Goal: Task Accomplishment & Management: Manage account settings

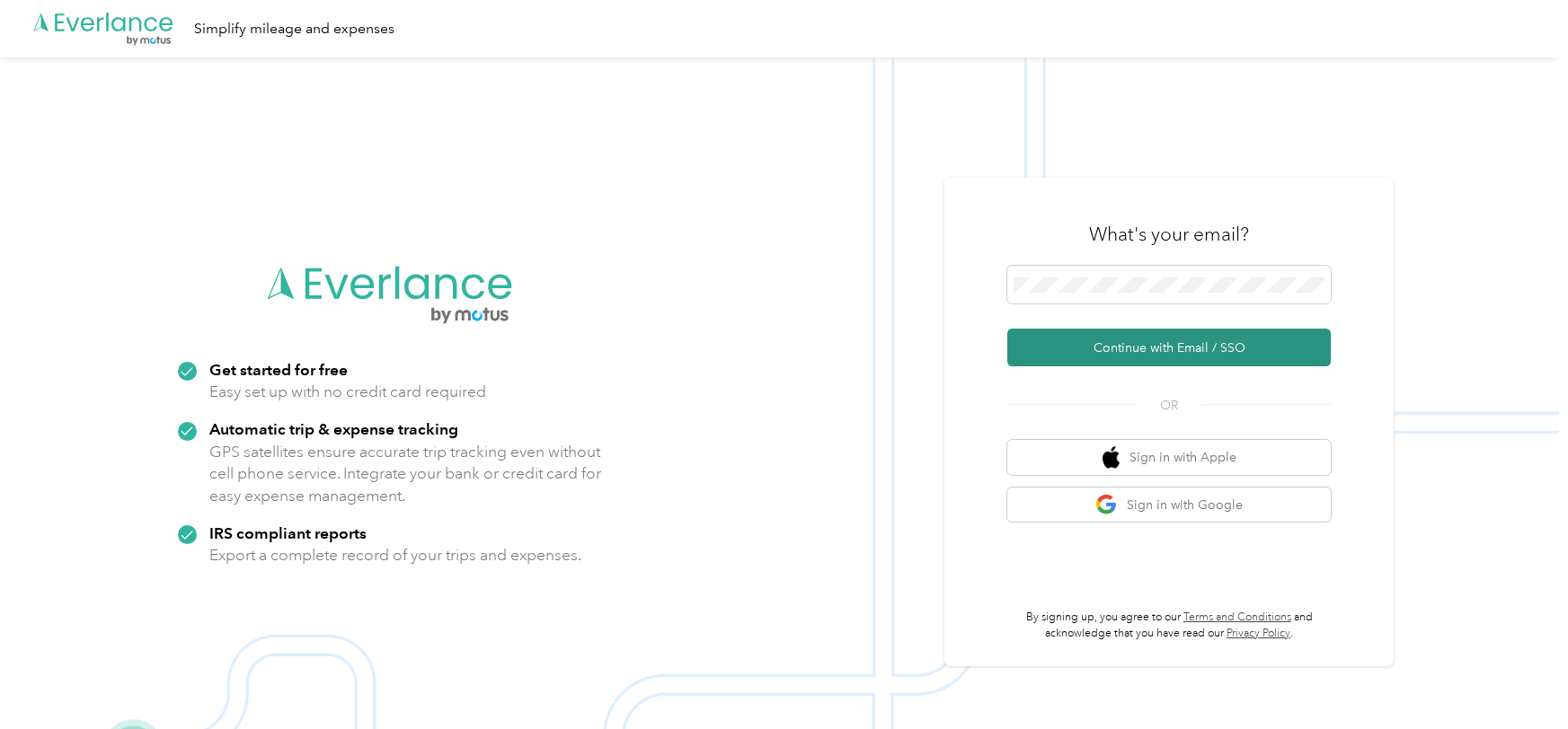
click at [1252, 354] on button "Continue with Email / SSO" at bounding box center [1168, 348] width 323 height 38
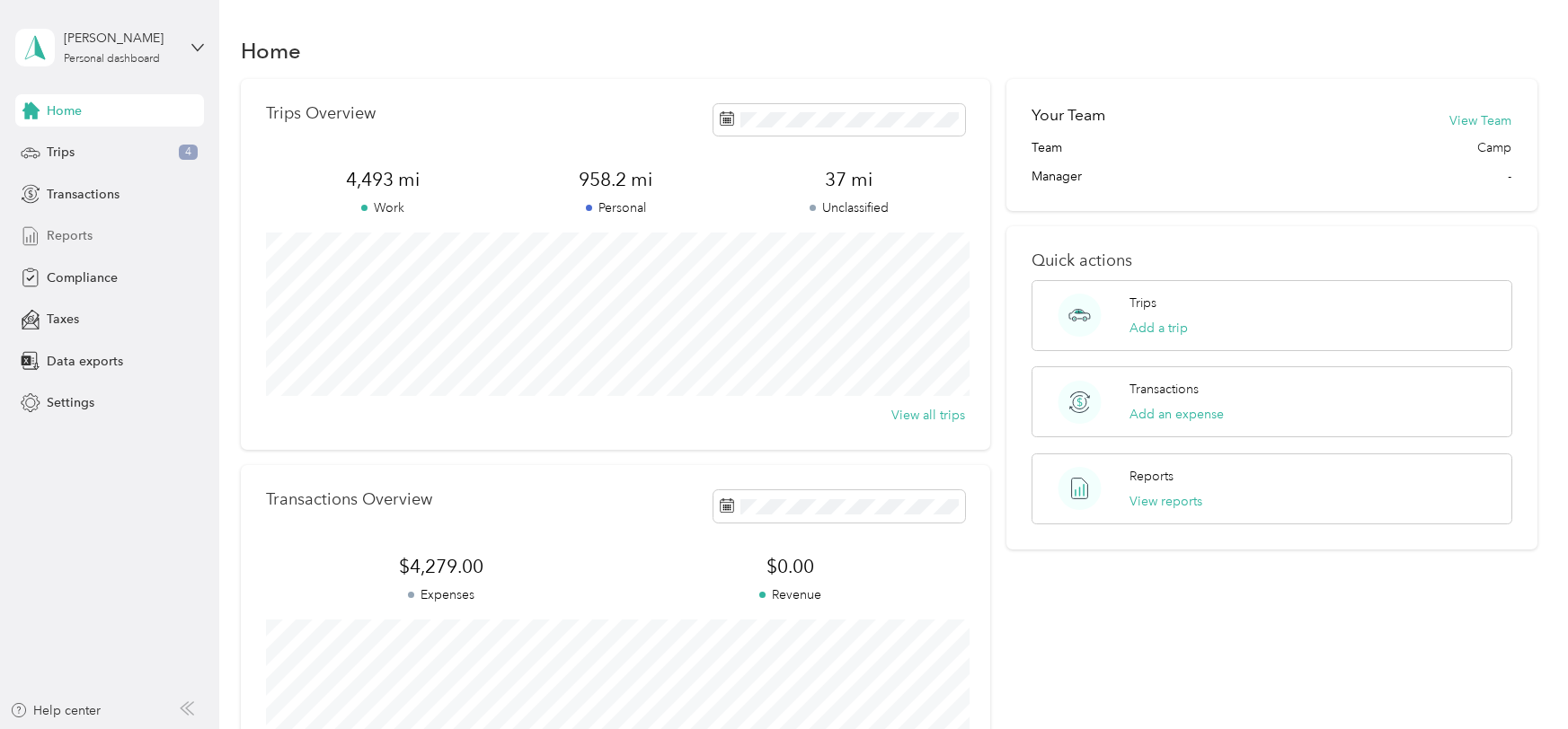
click at [61, 224] on div "Reports" at bounding box center [110, 236] width 188 height 32
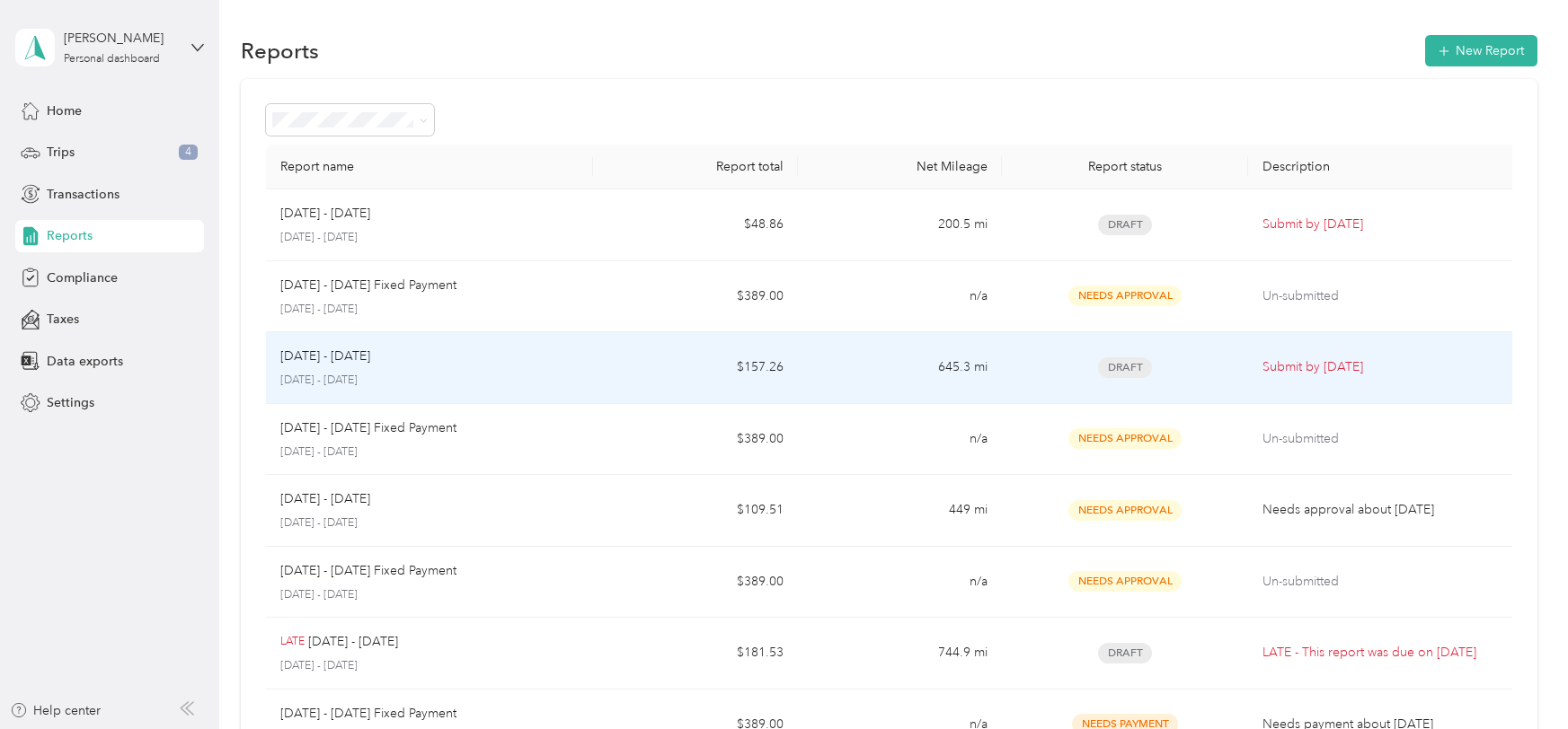
click at [448, 381] on p "[DATE] - [DATE]" at bounding box center [429, 381] width 298 height 17
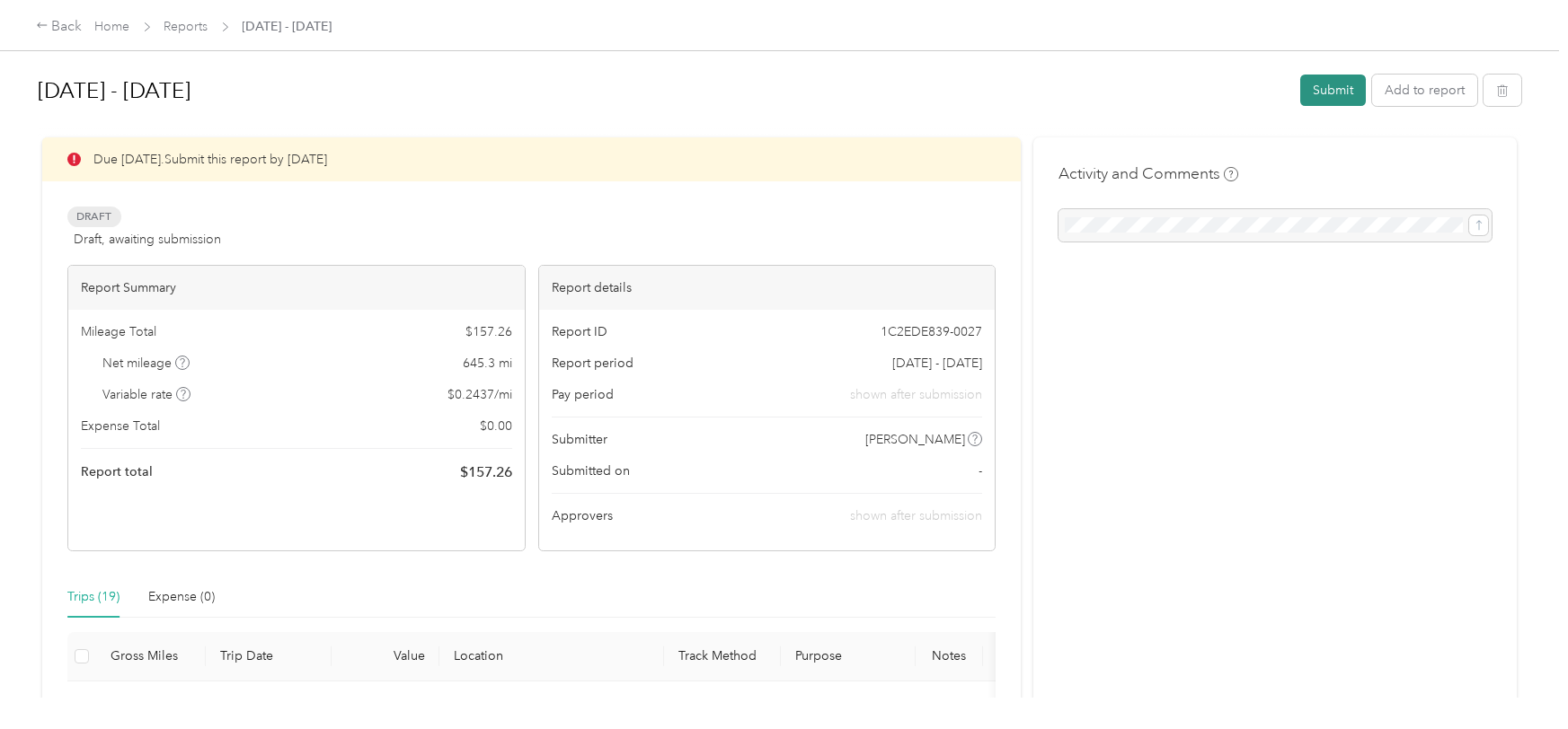
click at [1336, 88] on button "Submit" at bounding box center [1333, 90] width 66 height 31
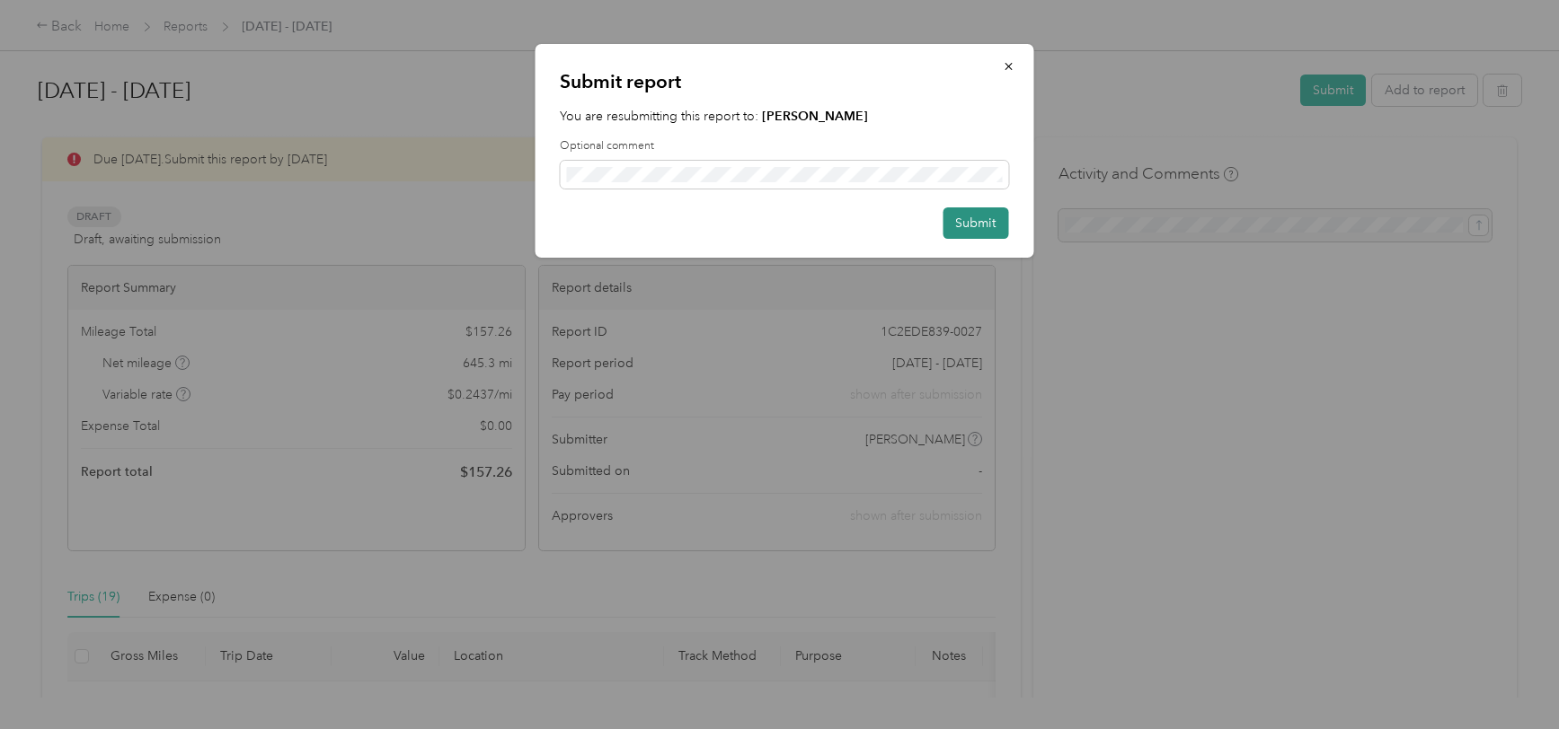
click at [972, 222] on button "Submit" at bounding box center [976, 223] width 66 height 31
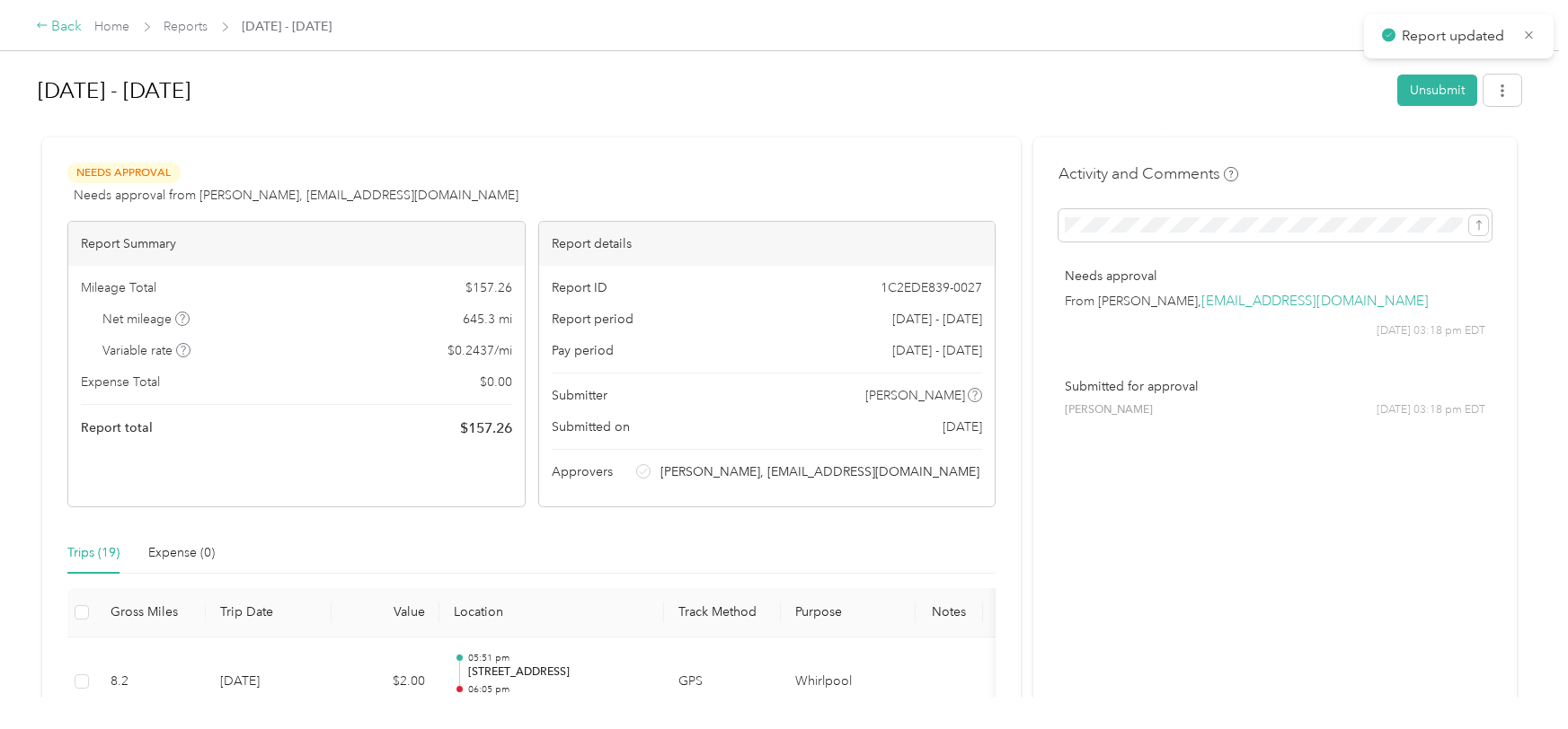
click at [54, 28] on div "Back" at bounding box center [59, 27] width 47 height 21
